Goal: Check status: Check status

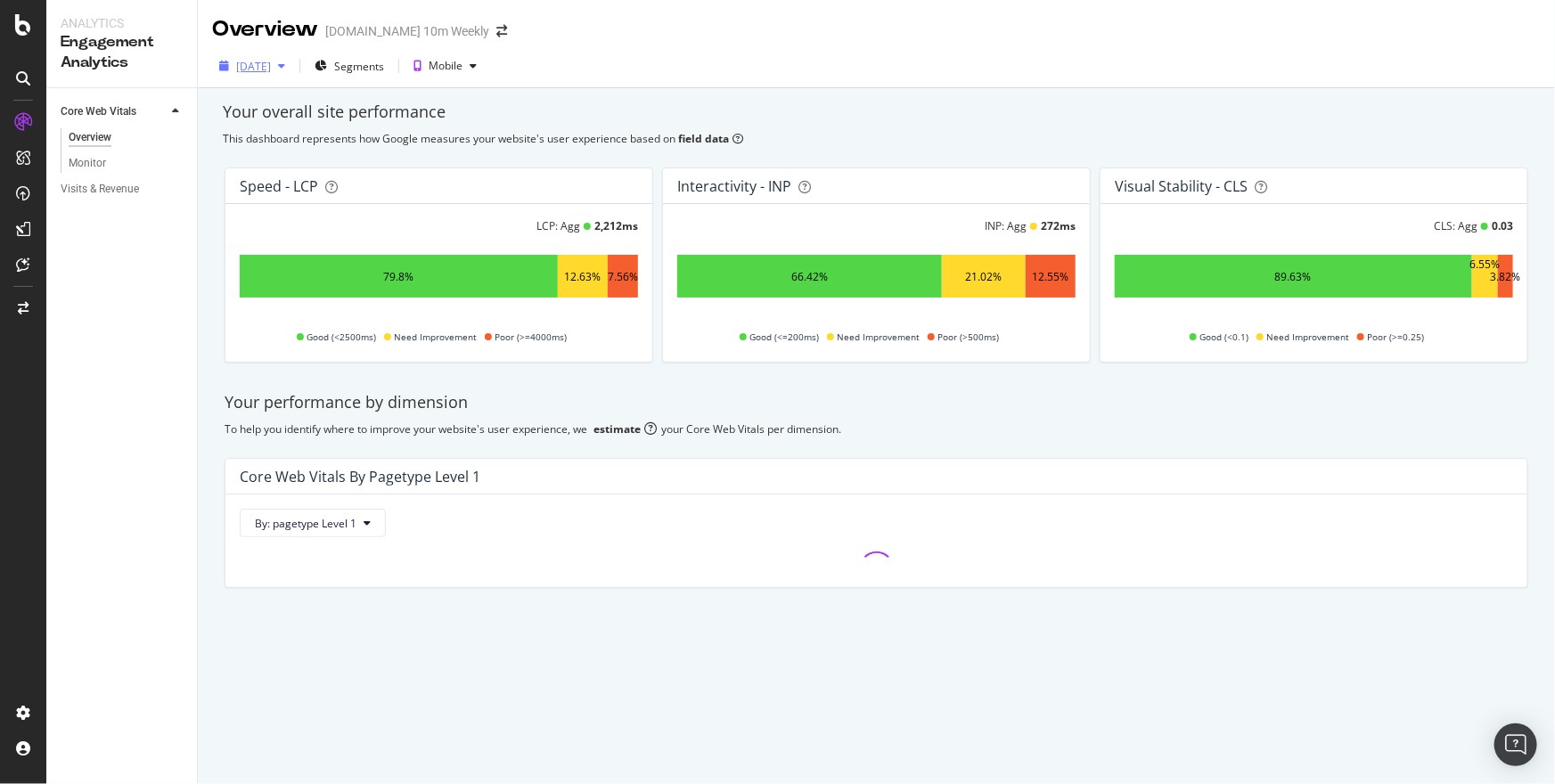
click at [271, 63] on div "2024 Oct. 16th" at bounding box center [254, 67] width 35 height 16
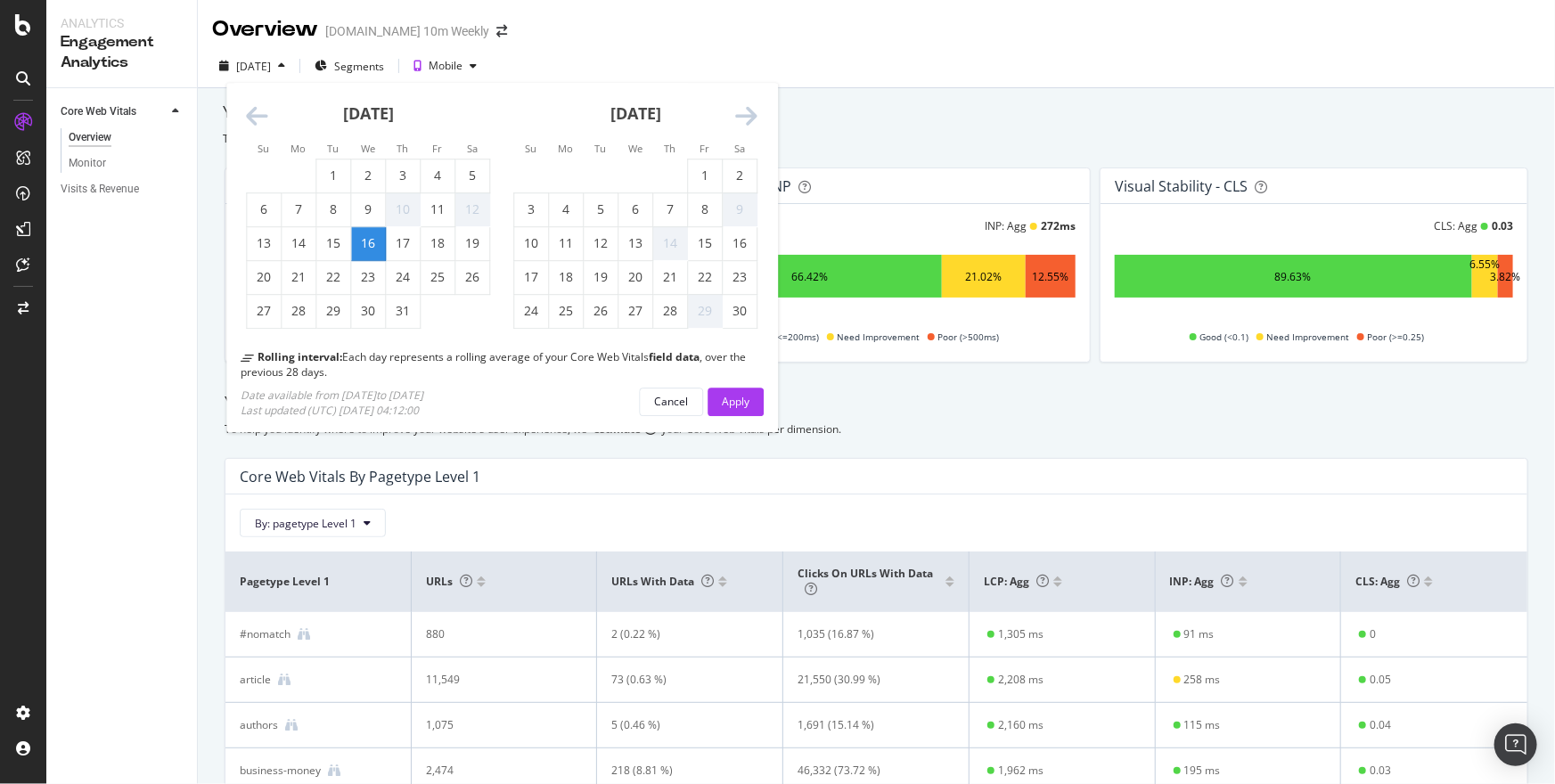
click at [743, 113] on icon "Move forward to switch to the next month." at bounding box center [746, 118] width 22 height 25
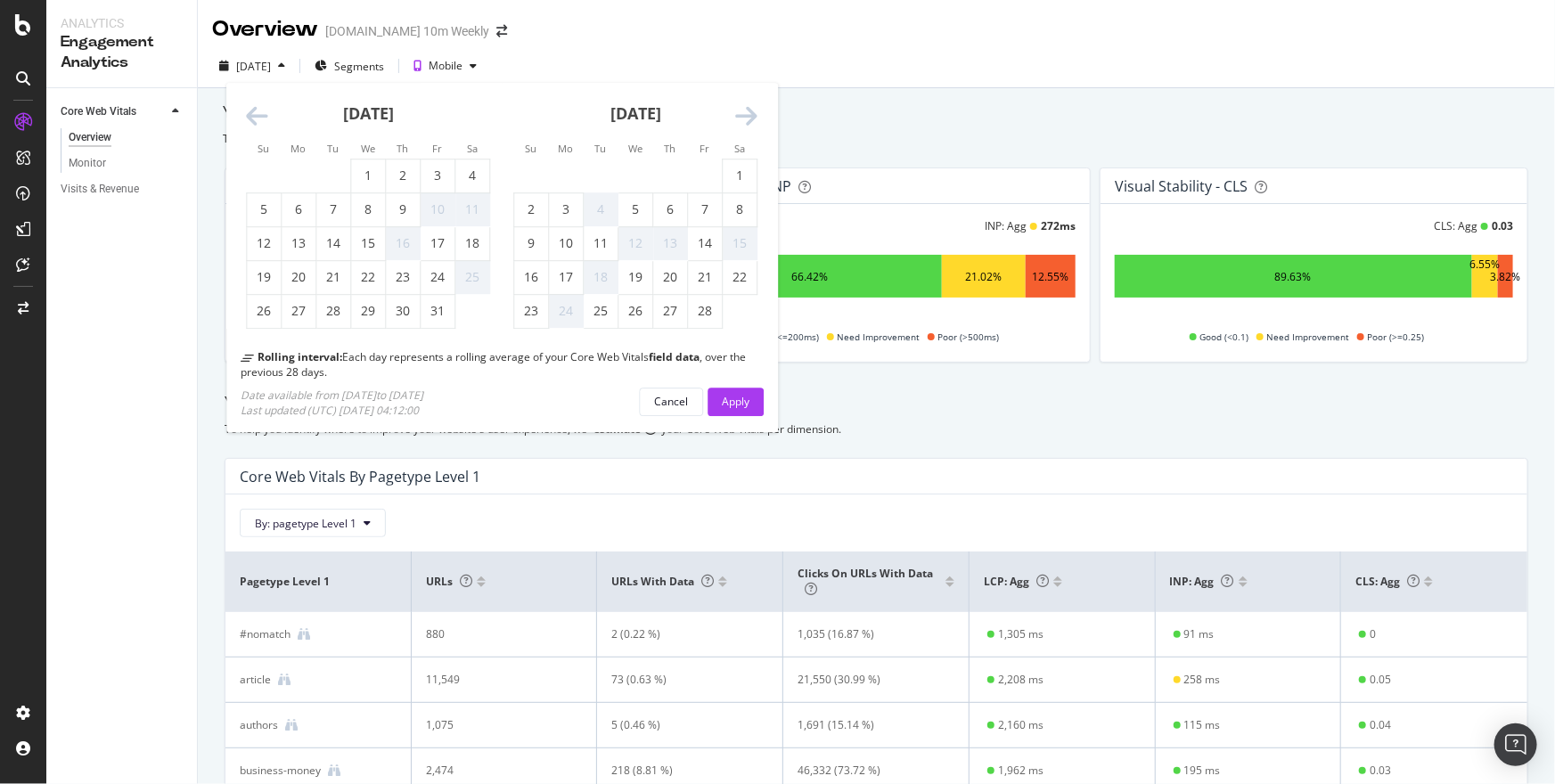
click at [743, 113] on icon "Move forward to switch to the next month." at bounding box center [746, 118] width 22 height 25
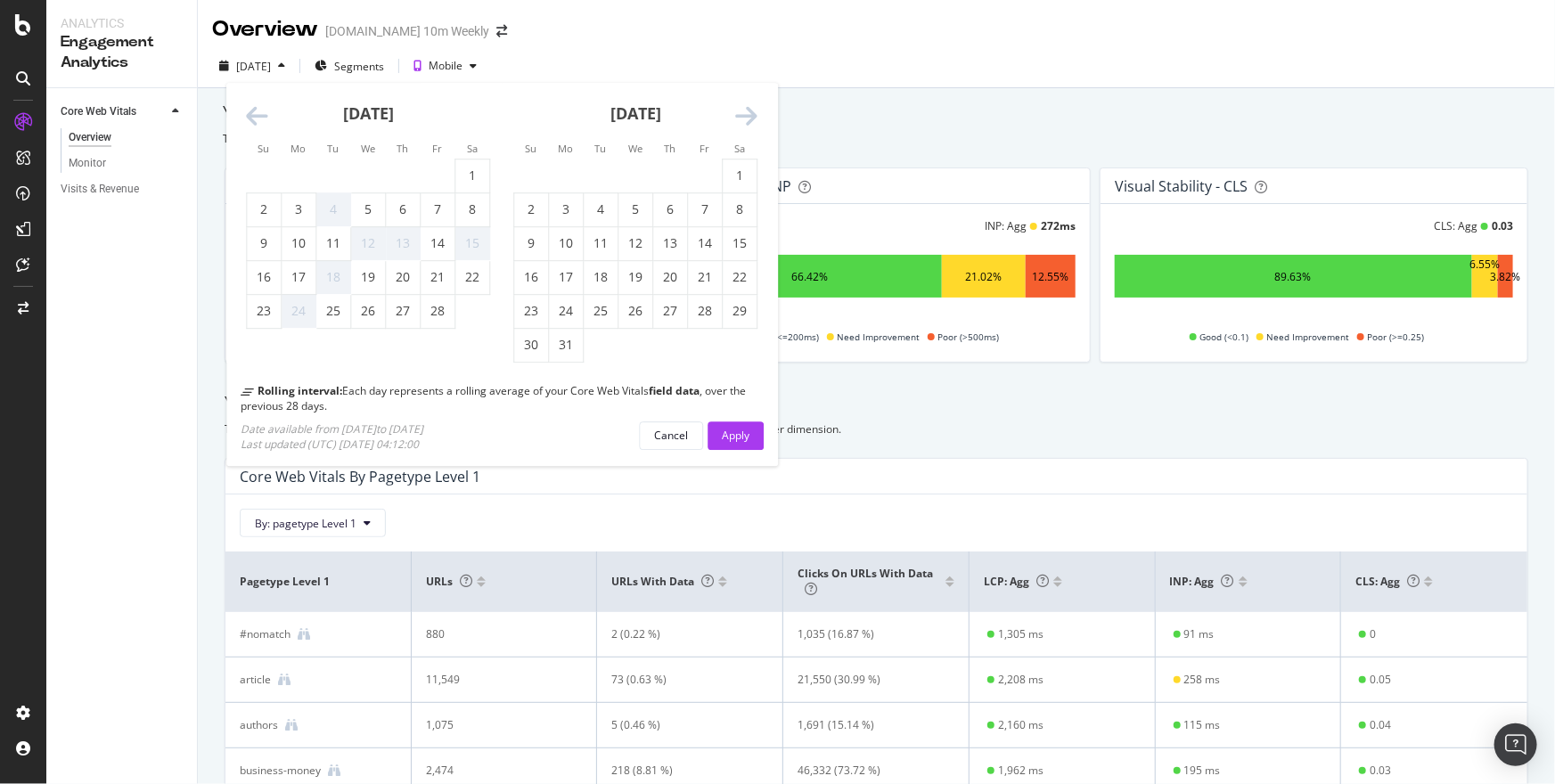
click at [743, 113] on icon "Move forward to switch to the next month." at bounding box center [746, 118] width 22 height 25
click at [752, 113] on icon "Move forward to switch to the next month." at bounding box center [746, 118] width 22 height 25
click at [751, 113] on icon "Move forward to switch to the next month." at bounding box center [746, 118] width 22 height 25
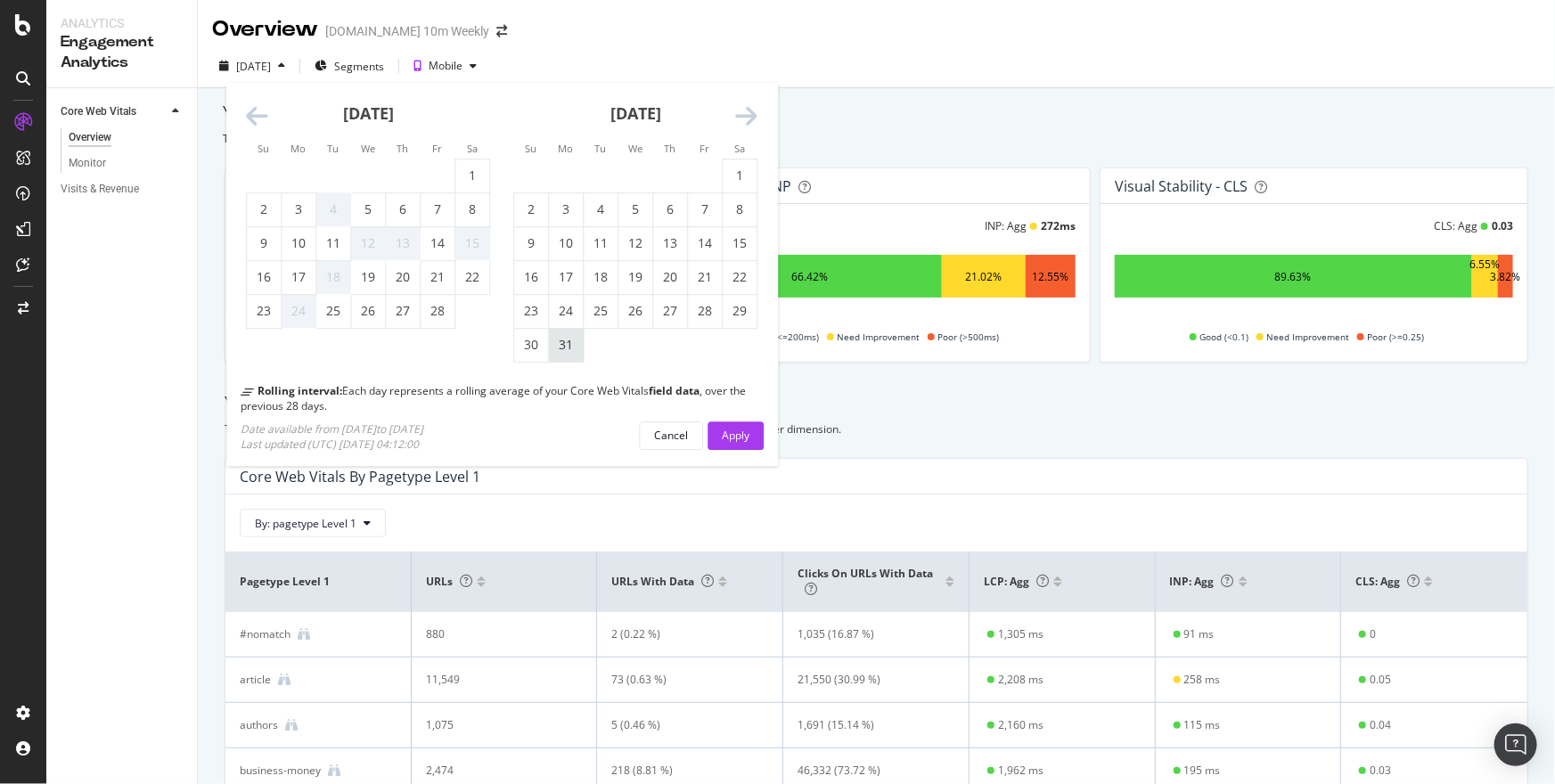
click at [565, 340] on div "31" at bounding box center [566, 346] width 34 height 17
click at [742, 435] on div "Apply" at bounding box center [736, 435] width 27 height 16
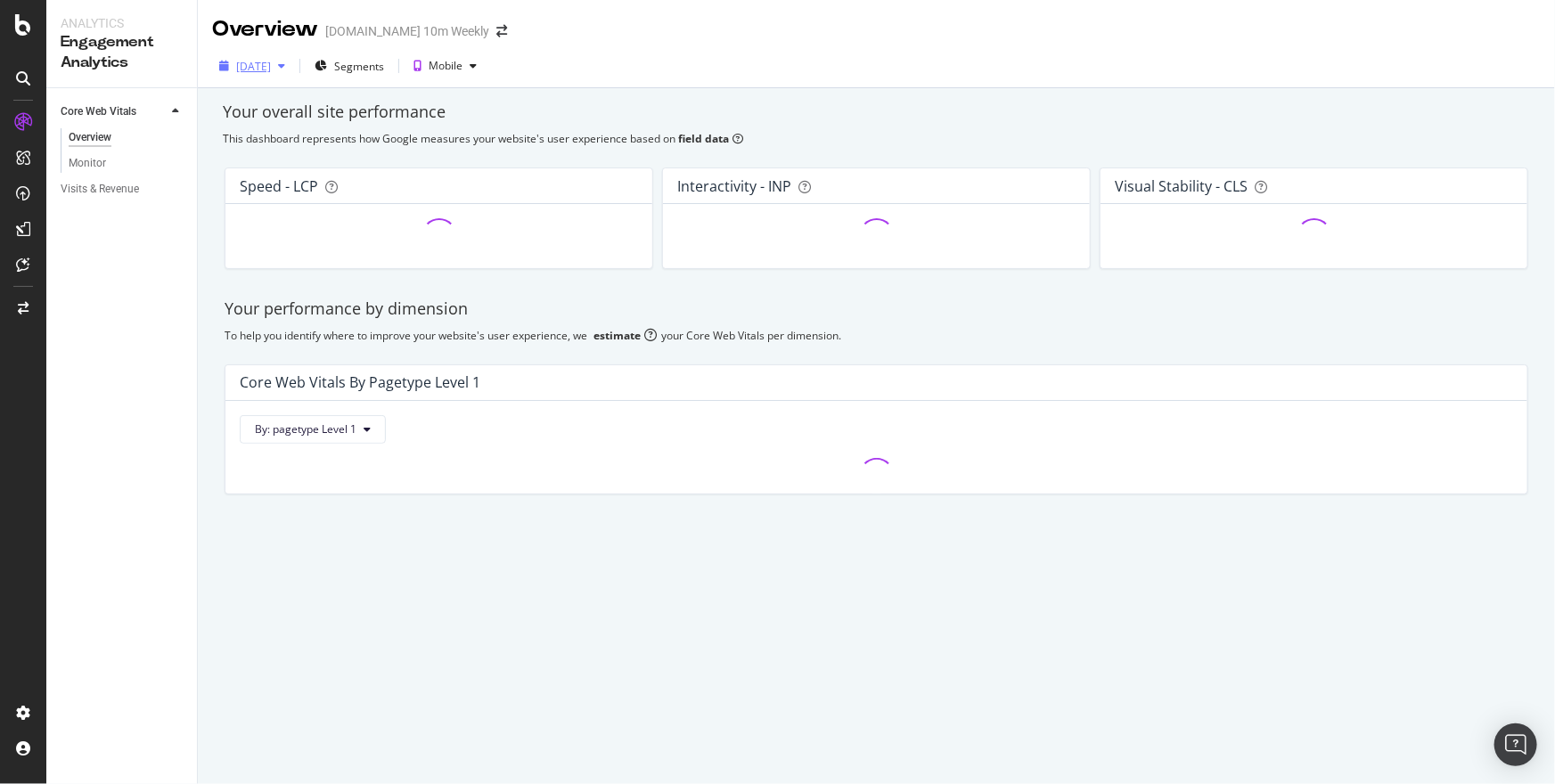
click at [293, 56] on div "2025 Mar. 31st" at bounding box center [252, 66] width 81 height 27
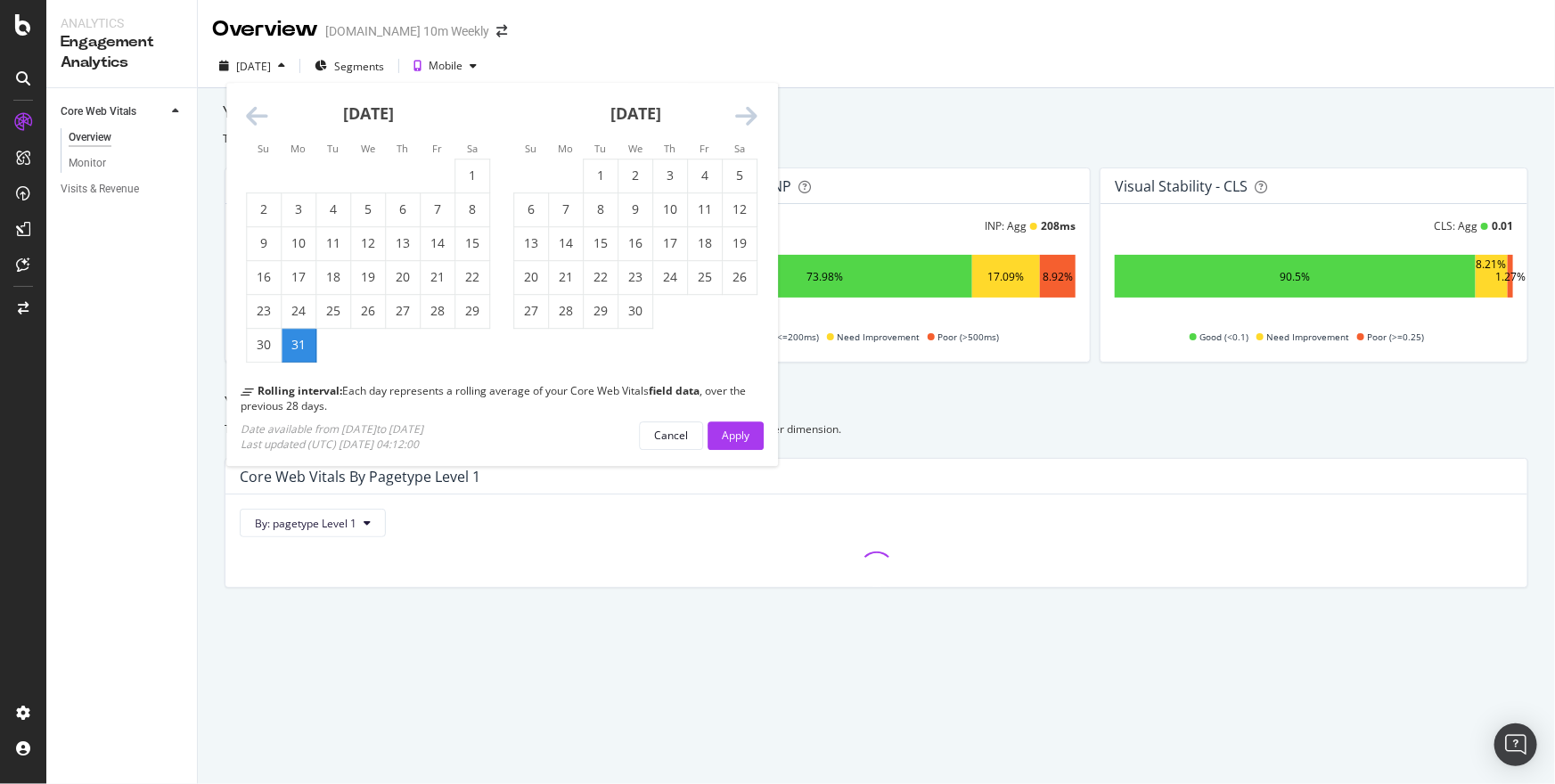
click at [747, 114] on icon "Move forward to switch to the next month." at bounding box center [746, 118] width 22 height 25
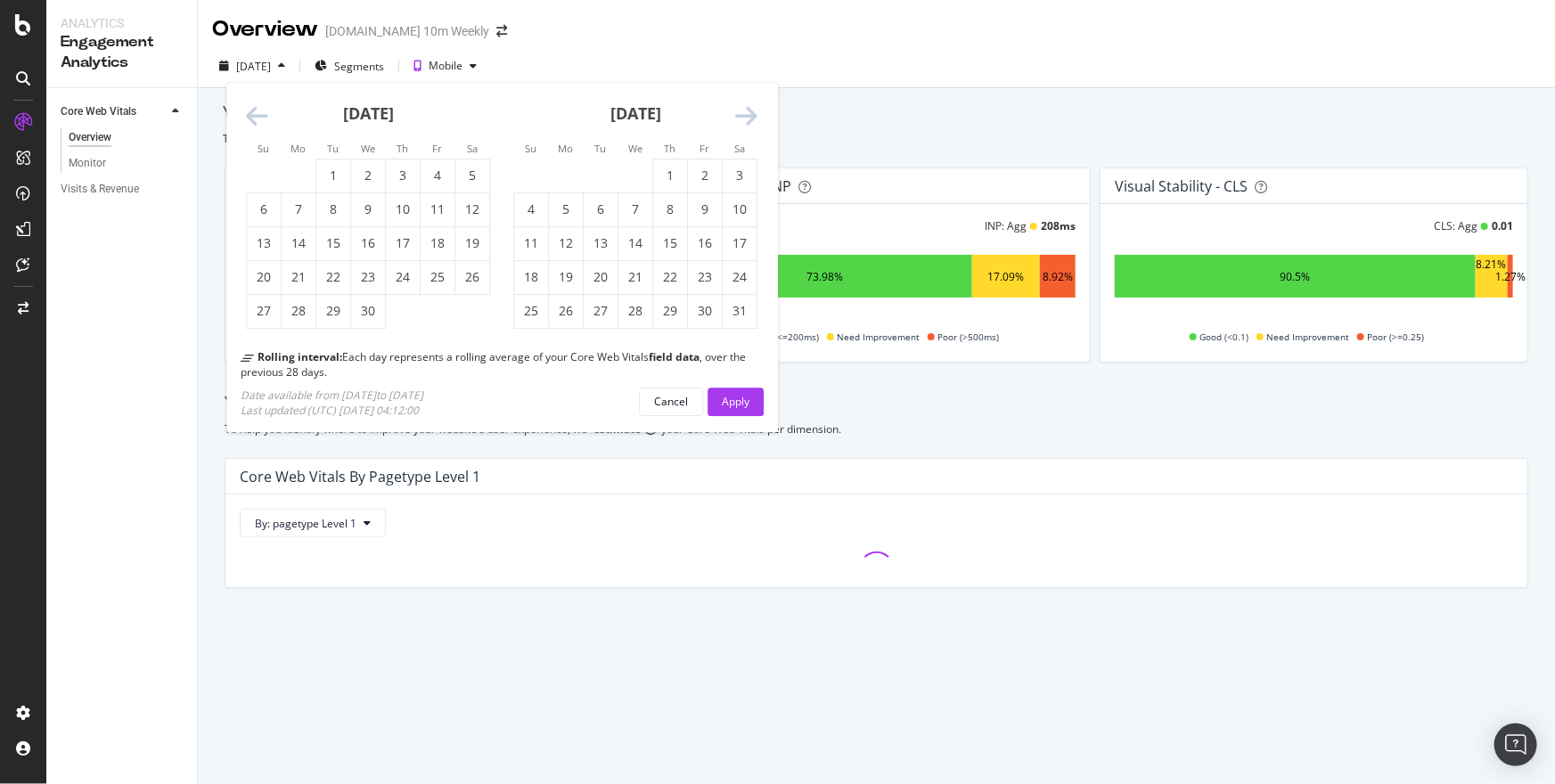
click at [747, 114] on icon "Move forward to switch to the next month." at bounding box center [746, 118] width 22 height 25
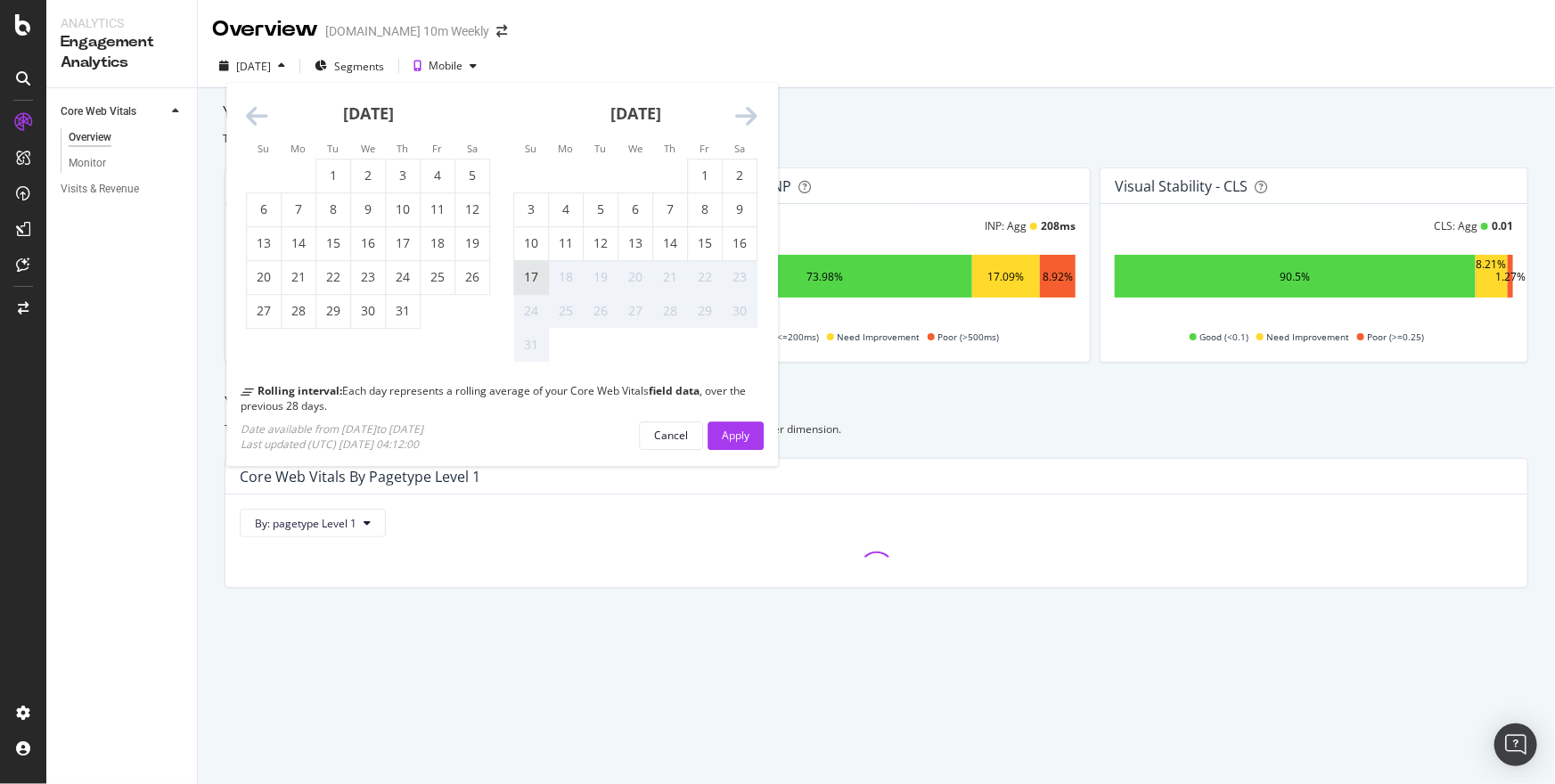
click at [537, 278] on div "17" at bounding box center [531, 278] width 34 height 17
click at [747, 436] on div "Apply" at bounding box center [736, 435] width 27 height 16
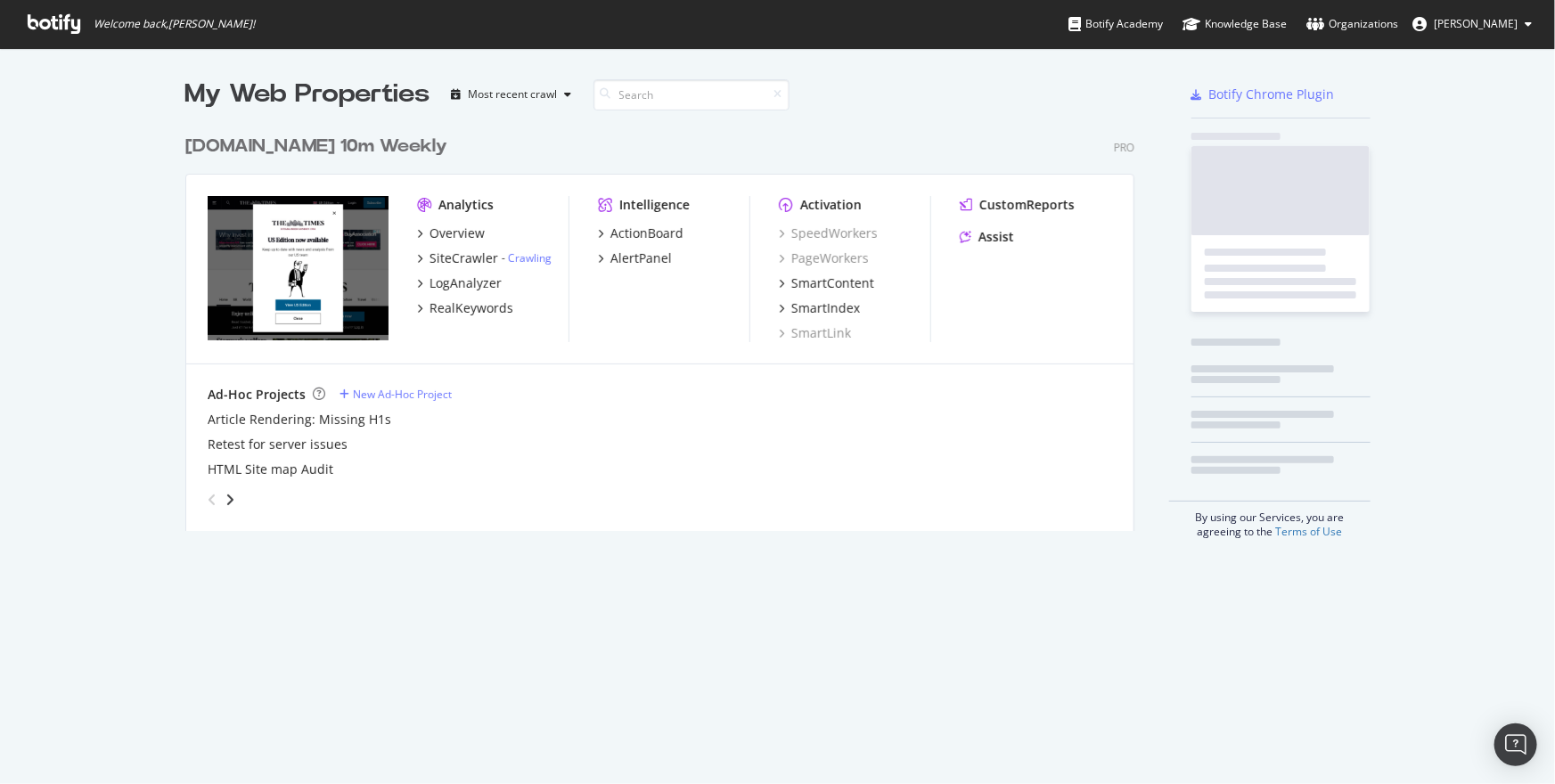
scroll to position [406, 951]
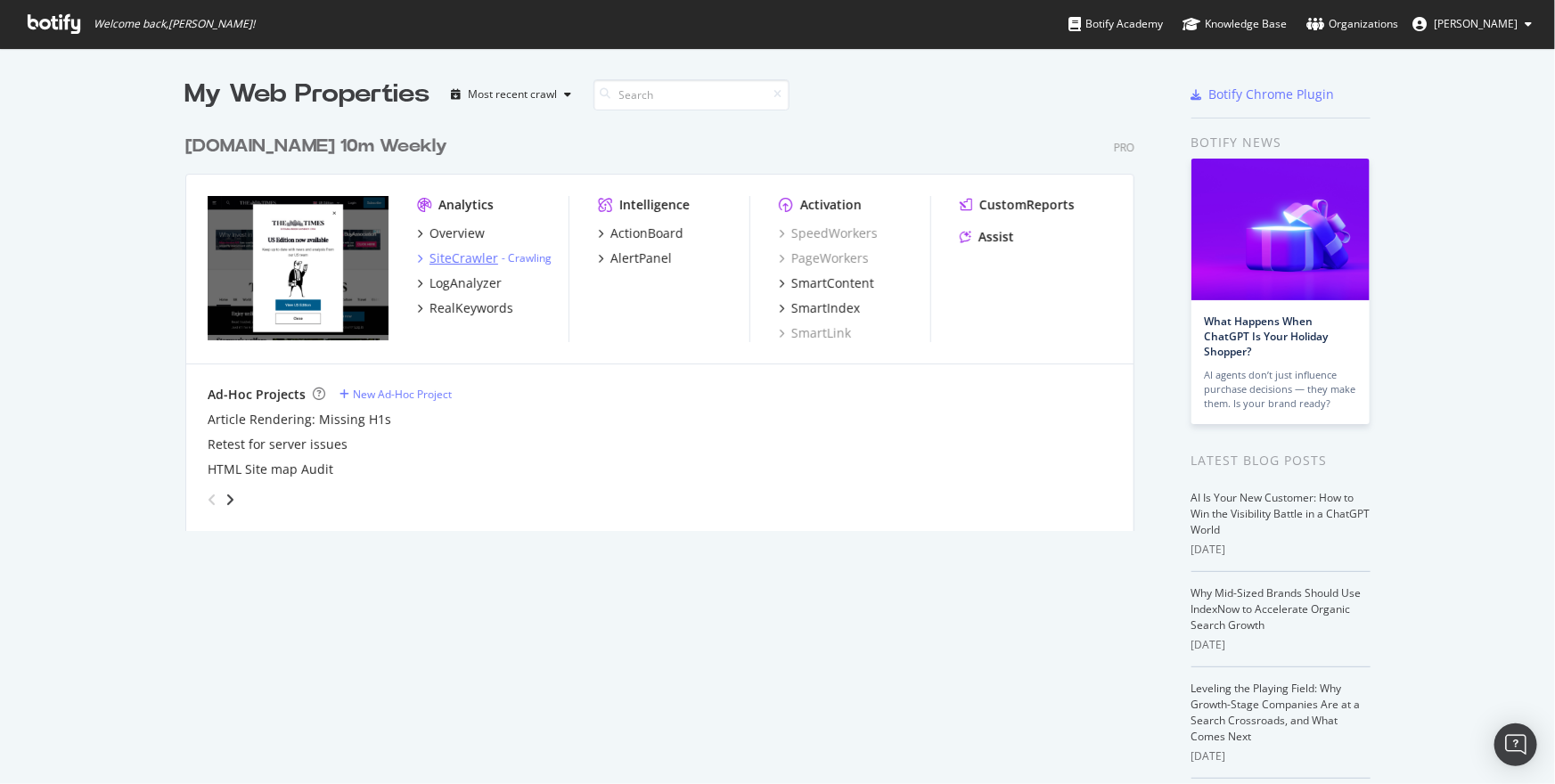
click at [466, 262] on div "SiteCrawler" at bounding box center [464, 258] width 69 height 17
